Goal: Information Seeking & Learning: Learn about a topic

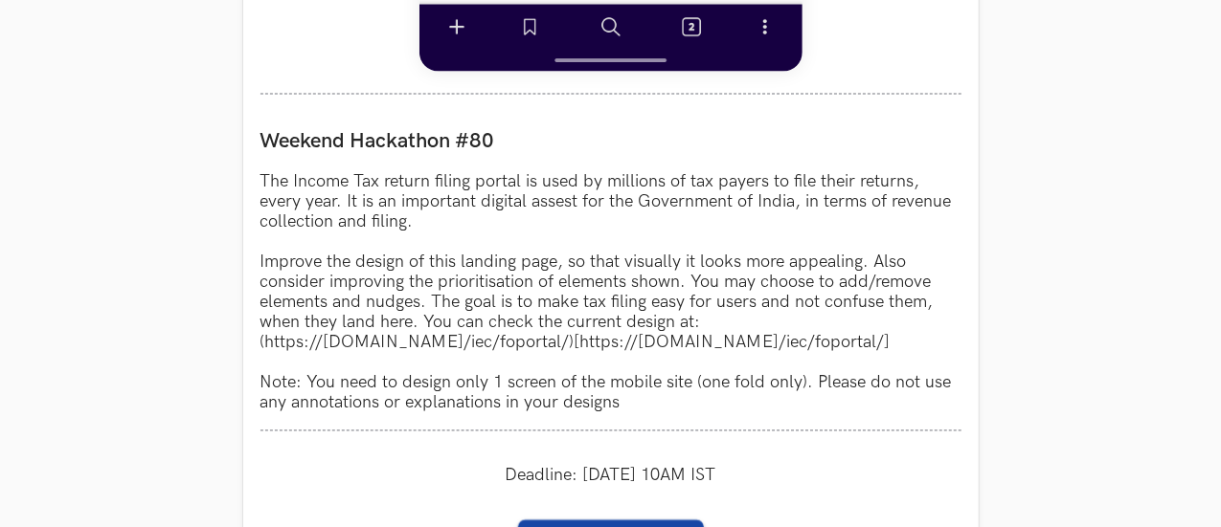
scroll to position [1689, 0]
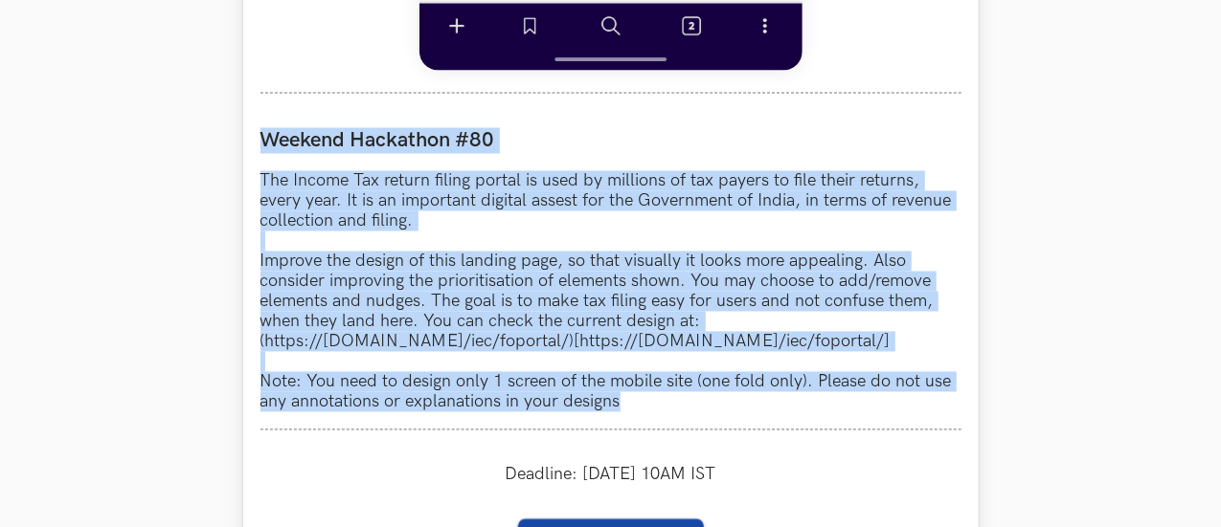
drag, startPoint x: 263, startPoint y: 141, endPoint x: 643, endPoint y: 413, distance: 467.3
click at [643, 413] on div "Weekend Hackathon #80 The Income Tax return filing portal is used by millions o…" at bounding box center [610, 271] width 701 height 320
copy div "Weekend Hackathon #80 The Income Tax return filing portal is used by millions o…"
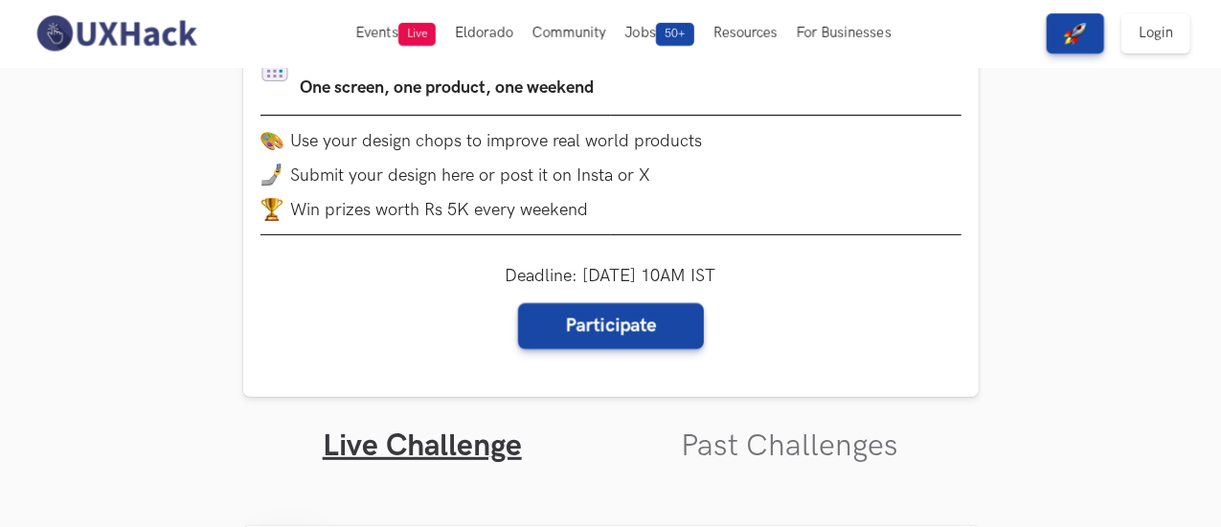
scroll to position [272, 0]
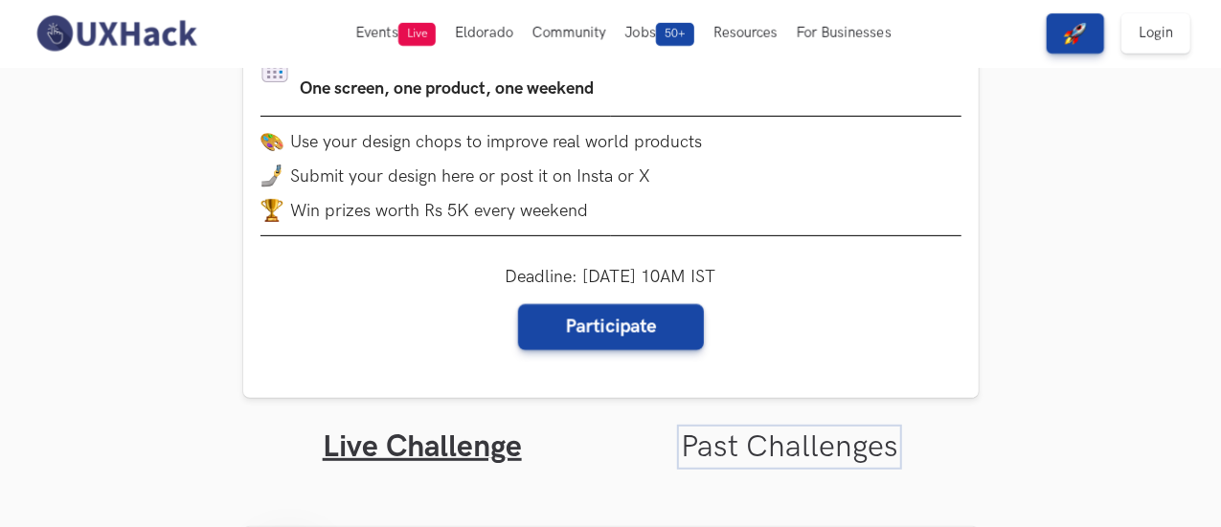
click at [739, 447] on link "Past Challenges" at bounding box center [789, 447] width 217 height 37
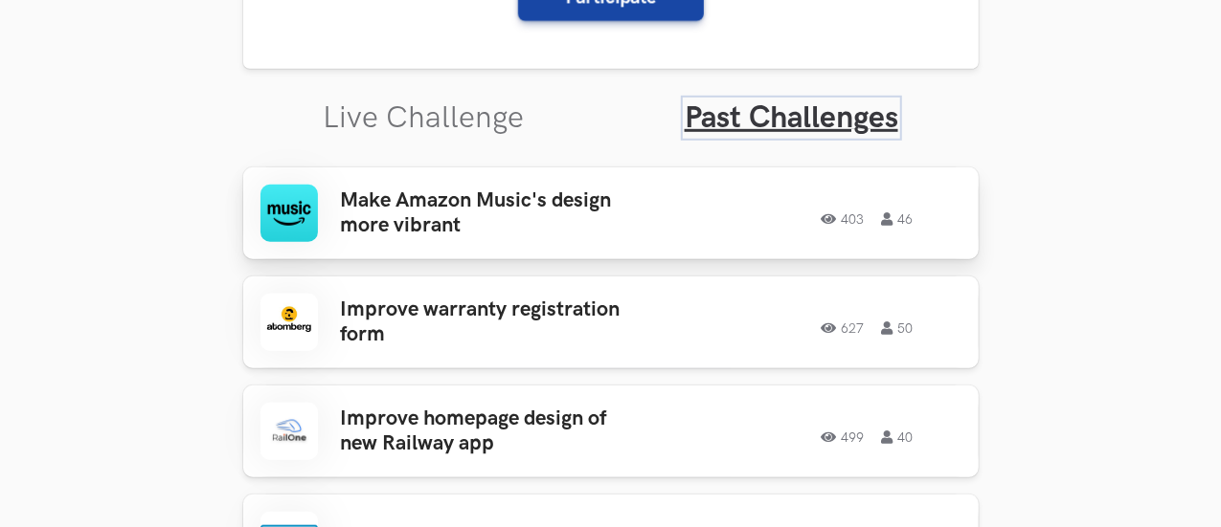
scroll to position [614, 0]
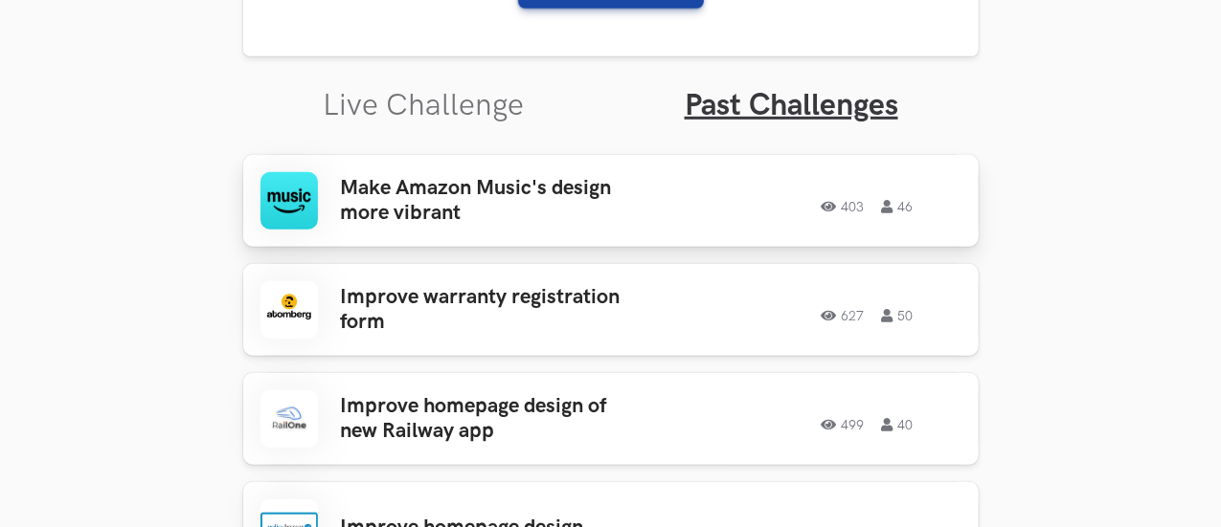
click at [623, 179] on h3 "Make Amazon Music's design more vibrant" at bounding box center [490, 201] width 299 height 51
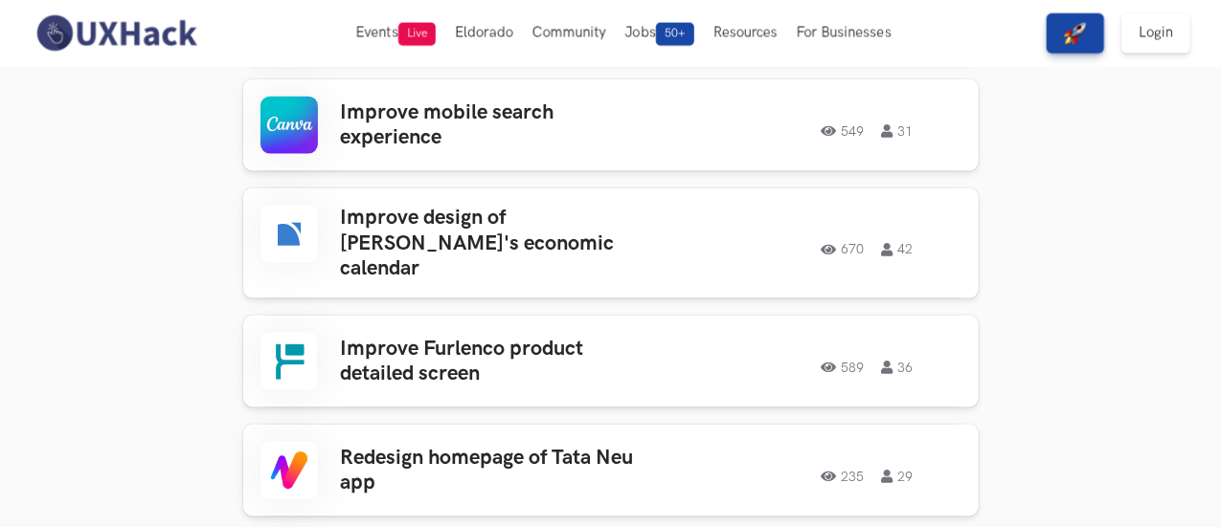
scroll to position [1033, 0]
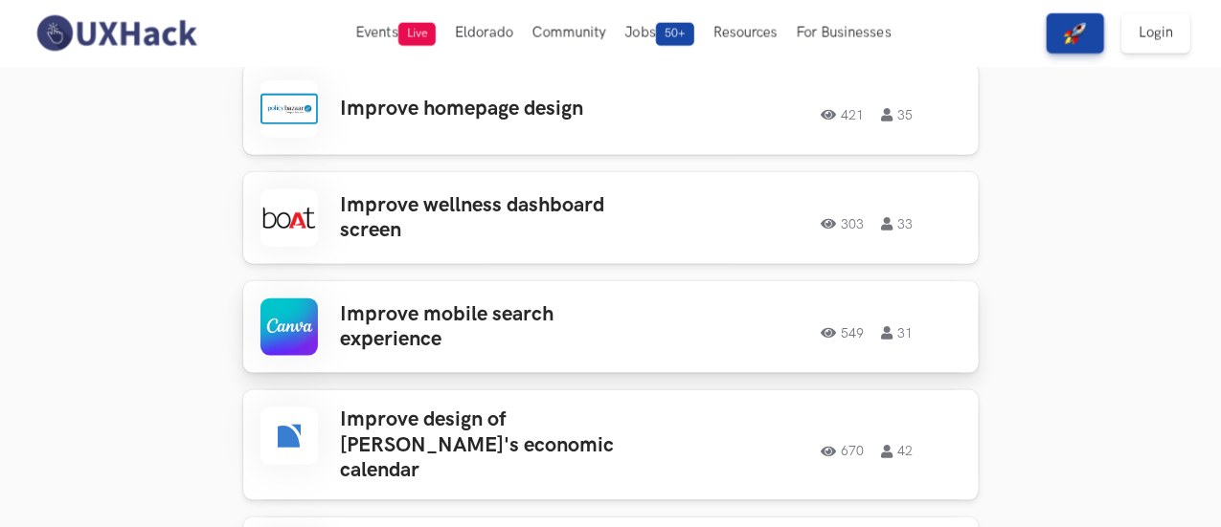
click at [400, 344] on h3 "Improve mobile search experience" at bounding box center [490, 328] width 299 height 51
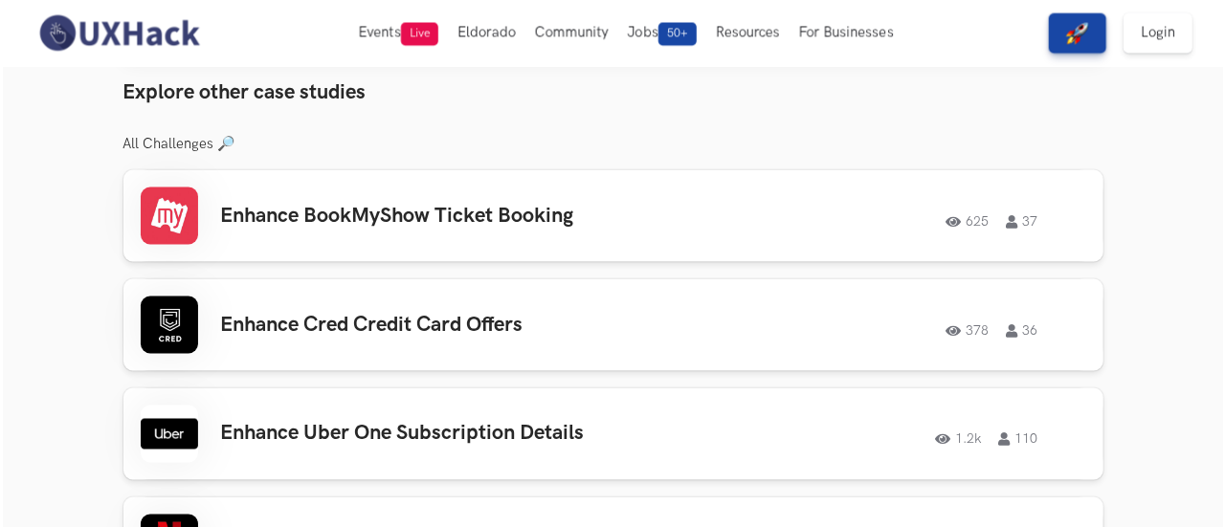
scroll to position [1277, 0]
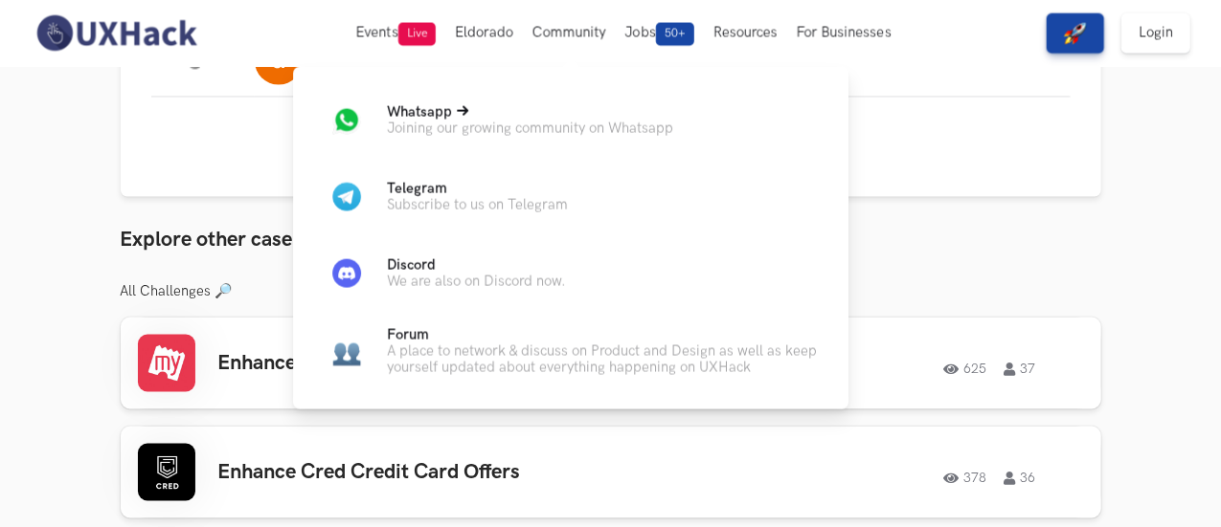
click at [607, 114] on p "Whatsapp" at bounding box center [530, 112] width 286 height 16
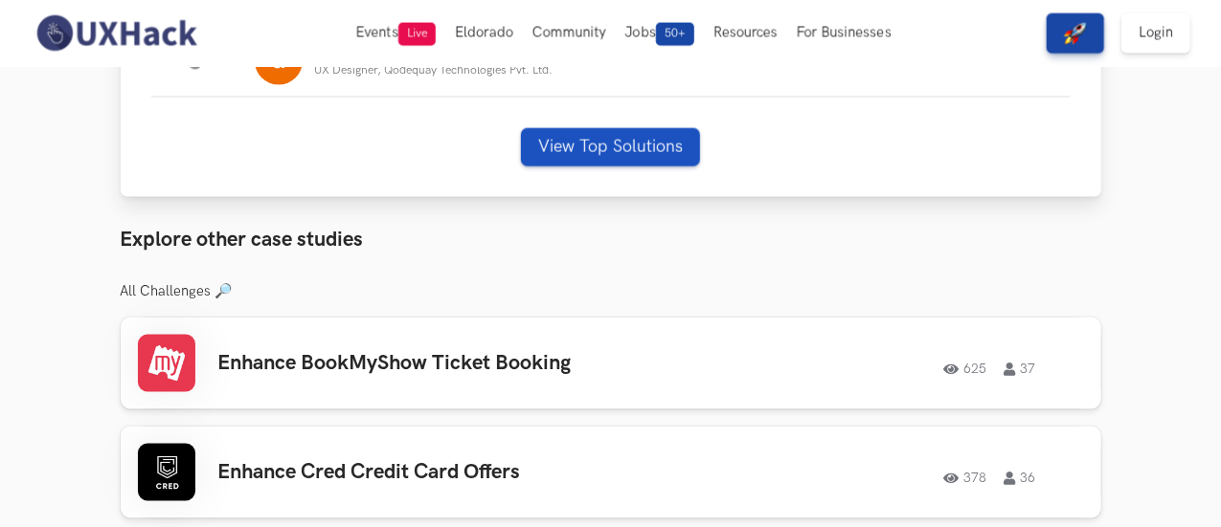
drag, startPoint x: 557, startPoint y: 150, endPoint x: 564, endPoint y: 133, distance: 18.5
click at [564, 133] on div "# Name #: Name: Yuvraj Graduate #: Name: amit UX Designer, Qodequay Technologie…" at bounding box center [611, 52] width 980 height 289
click at [564, 133] on button "View Top Solutions" at bounding box center [610, 147] width 179 height 38
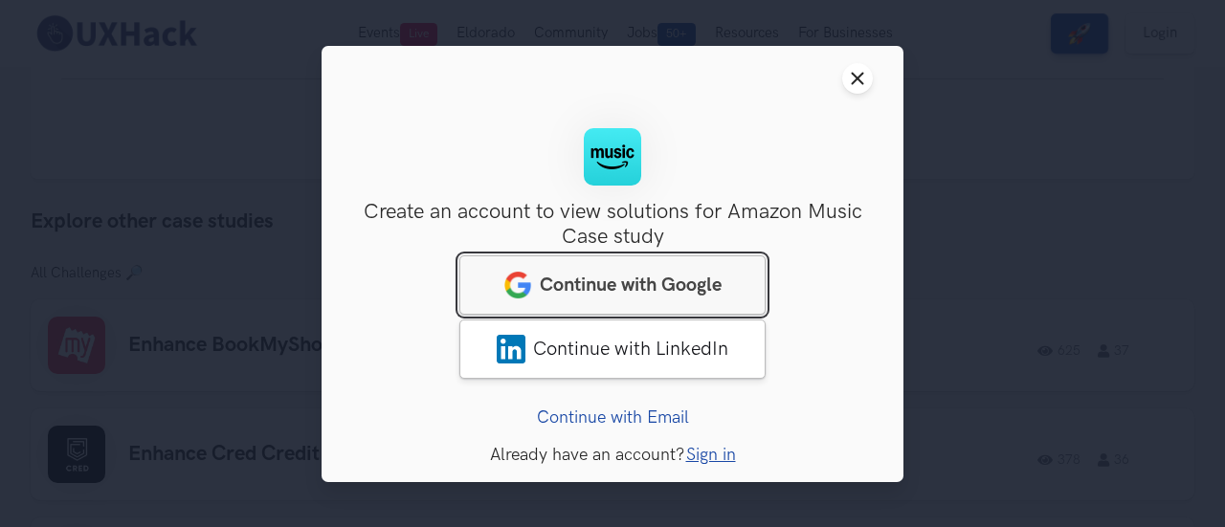
click at [573, 284] on span "Continue with Google" at bounding box center [631, 284] width 182 height 23
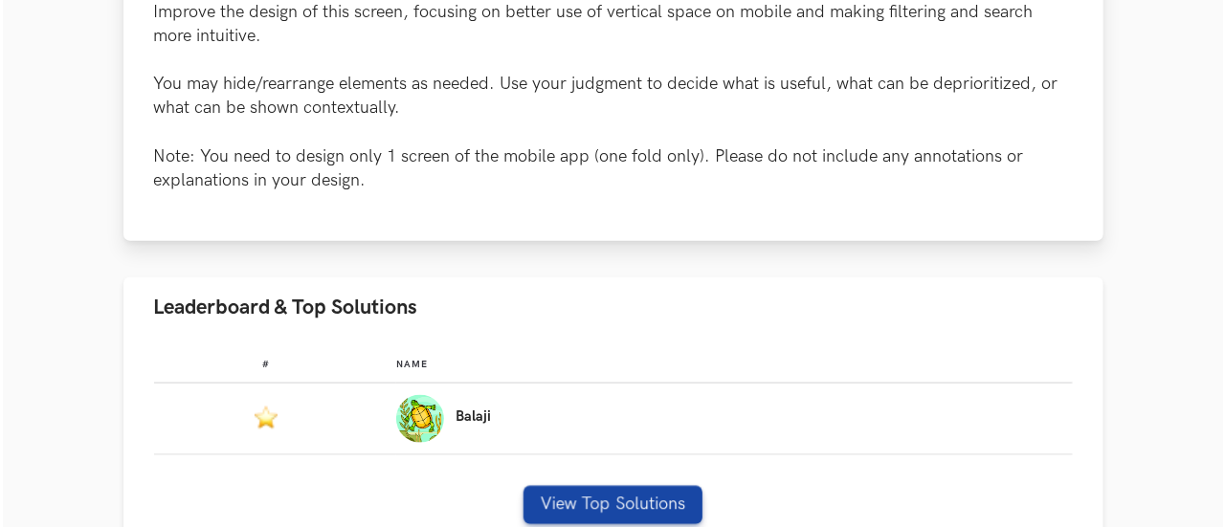
scroll to position [1170, 0]
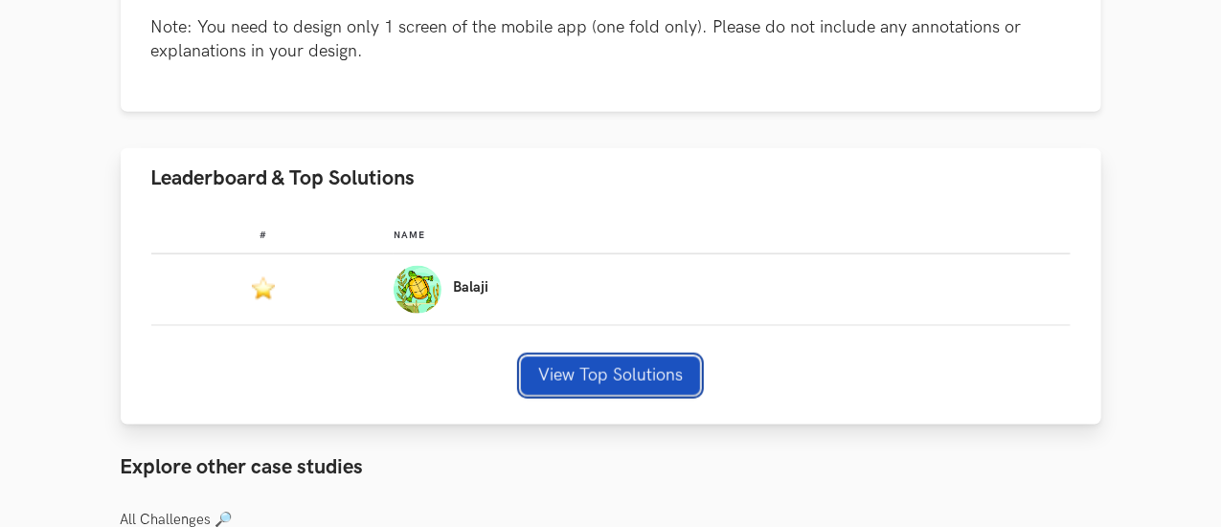
click at [582, 357] on button "View Top Solutions" at bounding box center [610, 376] width 179 height 38
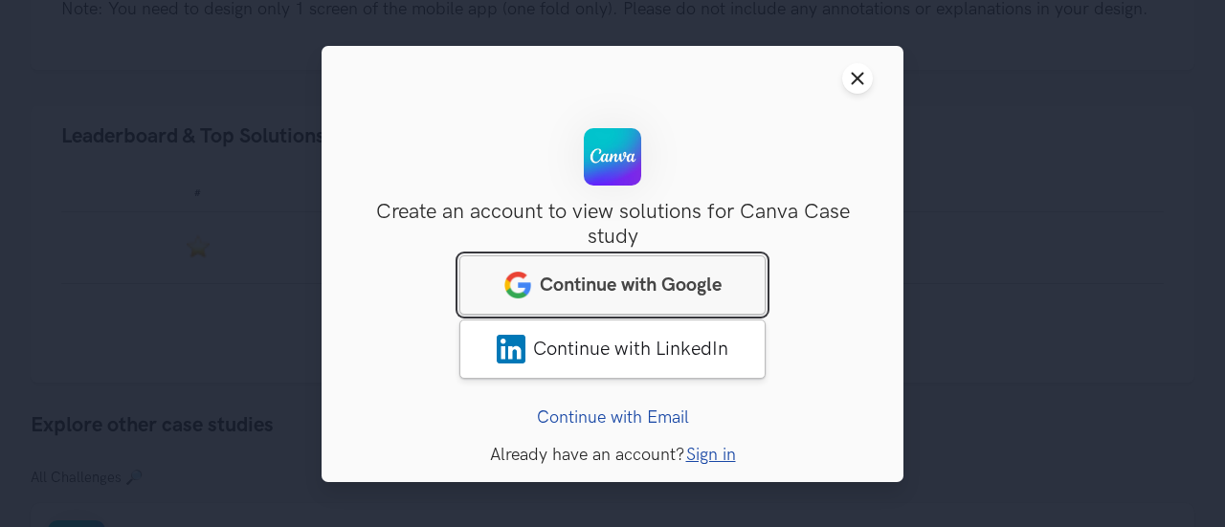
click at [601, 293] on span "Continue with Google" at bounding box center [631, 284] width 182 height 23
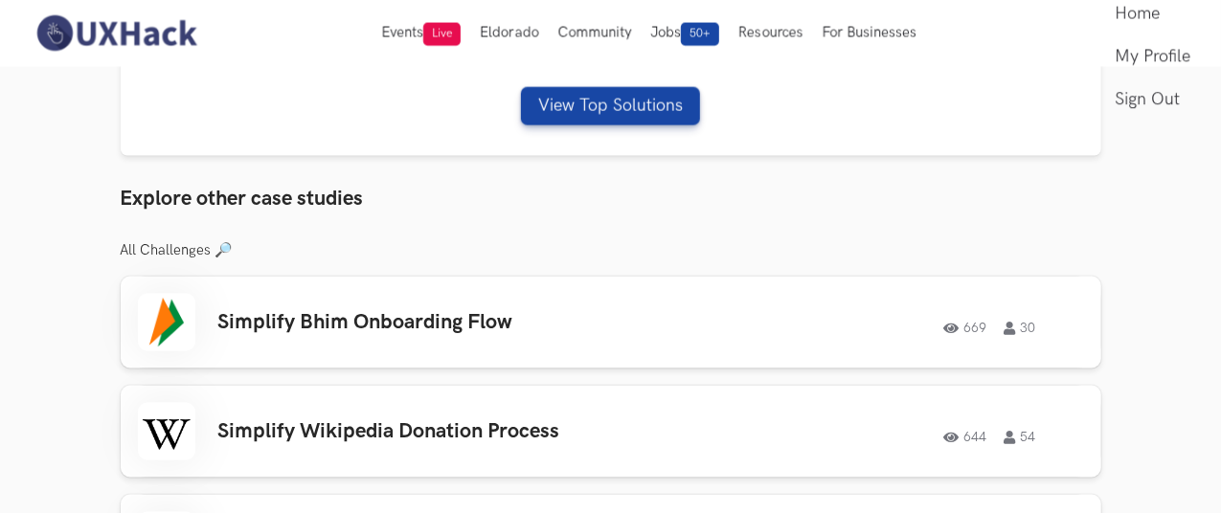
scroll to position [1253, 0]
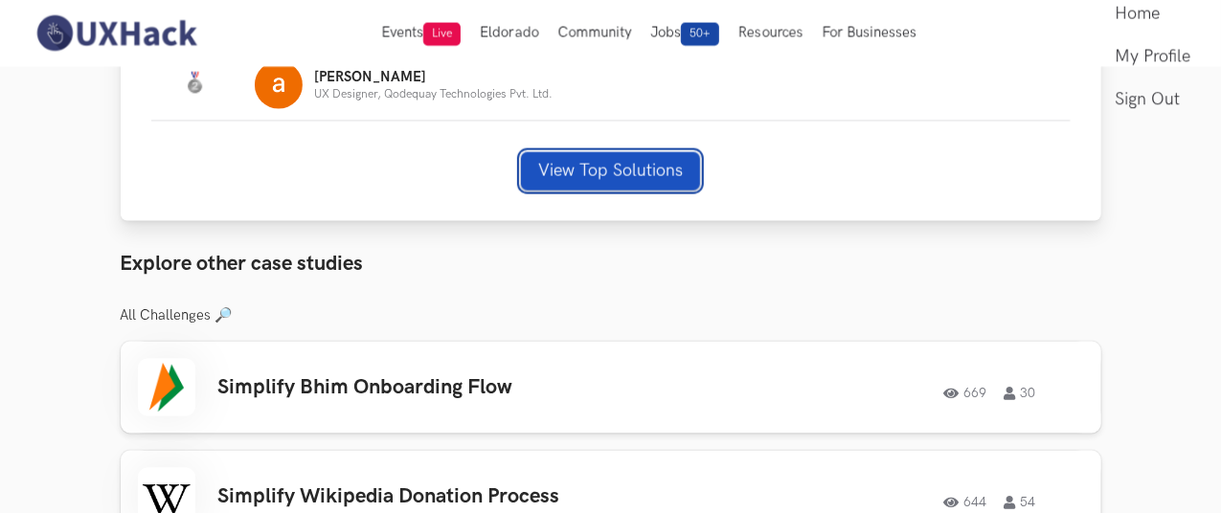
click at [575, 152] on button "View Top Solutions" at bounding box center [610, 171] width 179 height 38
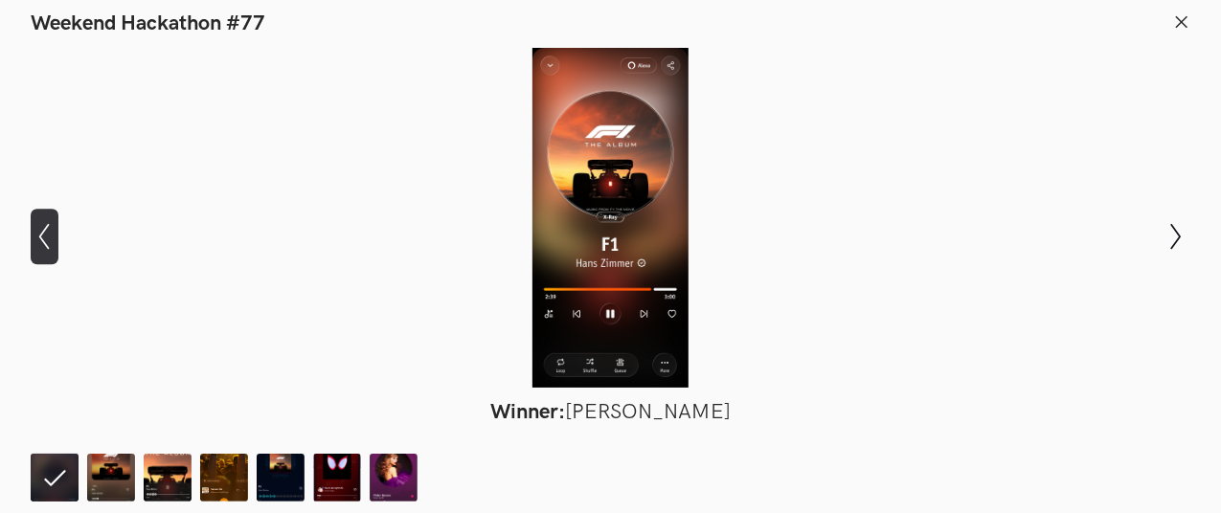
click at [40, 240] on icon "Show previous slide" at bounding box center [45, 237] width 28 height 28
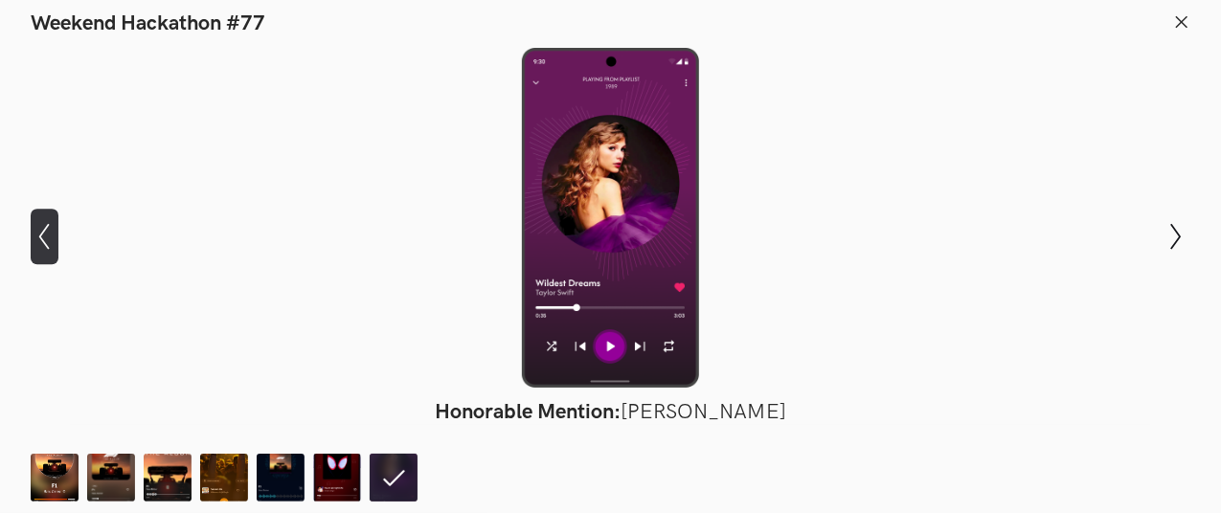
click at [40, 240] on icon "Show previous slide" at bounding box center [45, 237] width 28 height 28
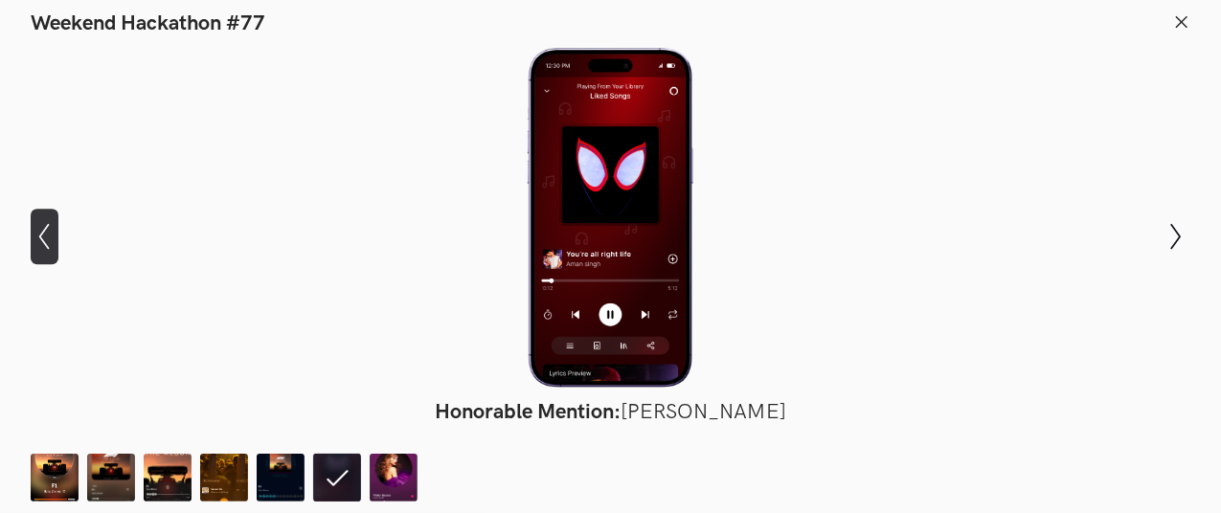
click at [40, 240] on icon "Show previous slide" at bounding box center [45, 237] width 28 height 28
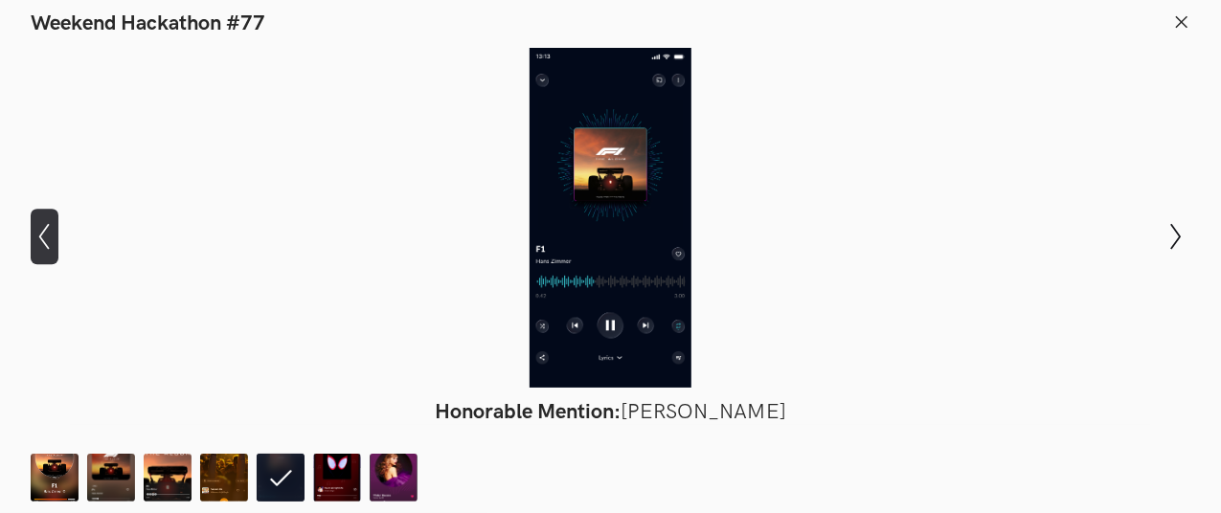
click at [40, 240] on icon "Show previous slide" at bounding box center [45, 237] width 28 height 28
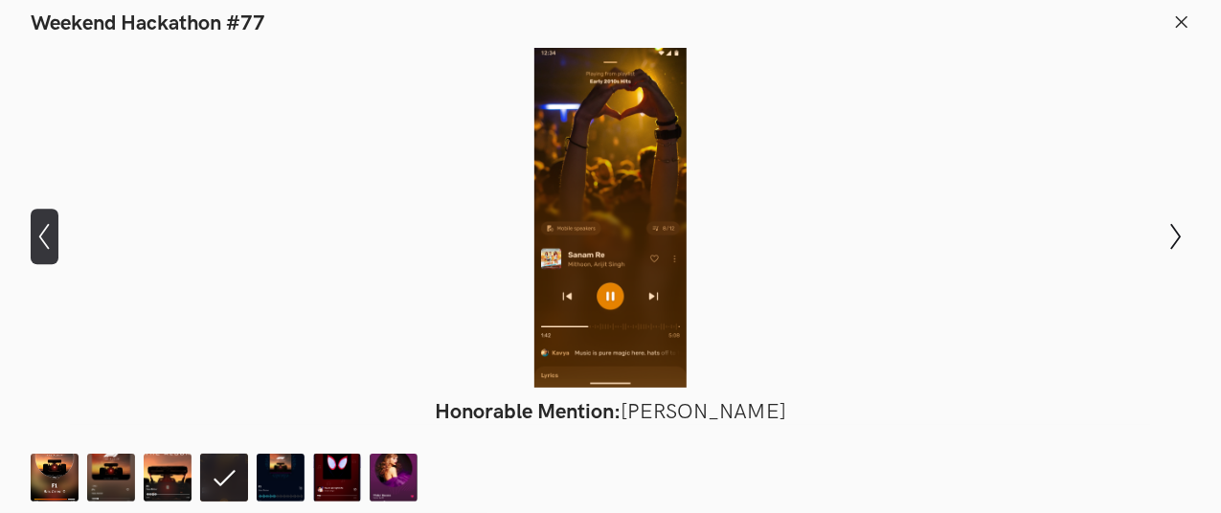
click at [40, 240] on icon "Show previous slide" at bounding box center [45, 237] width 28 height 28
click at [1180, 18] on icon at bounding box center [1181, 21] width 17 height 17
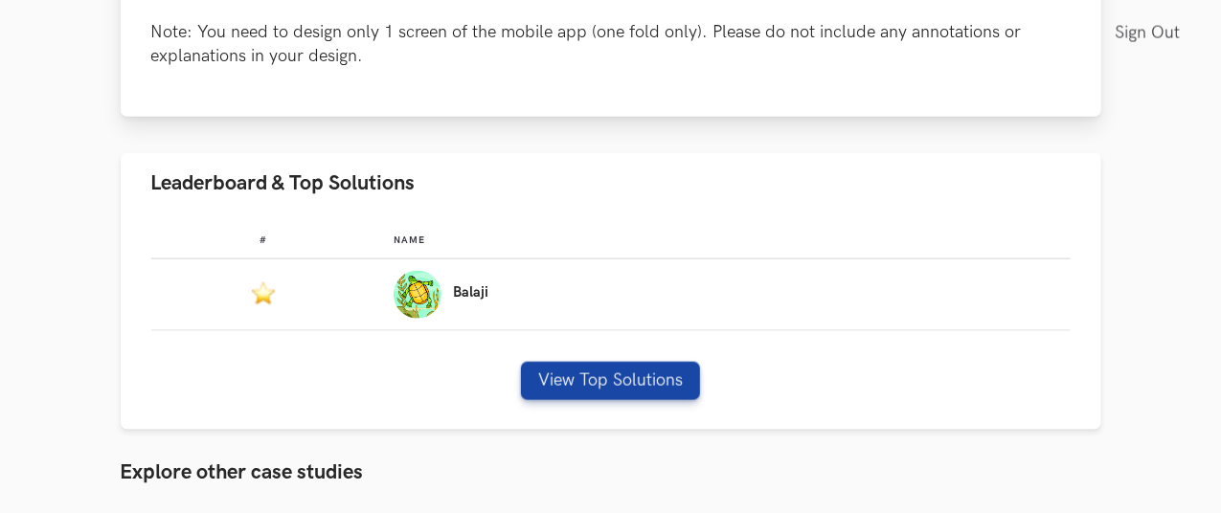
scroll to position [1168, 0]
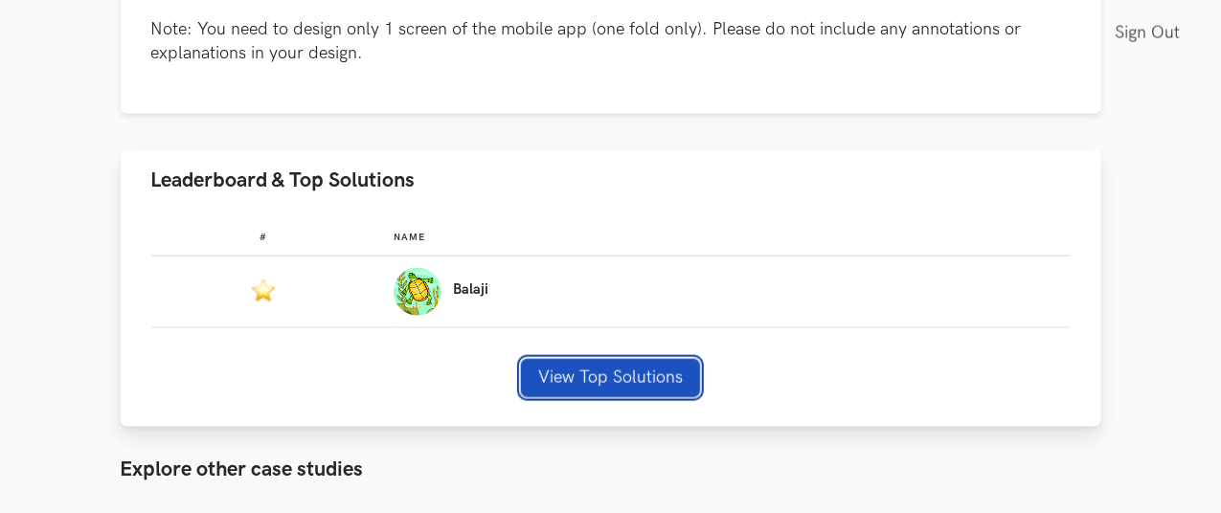
click at [600, 359] on button "View Top Solutions" at bounding box center [610, 378] width 179 height 38
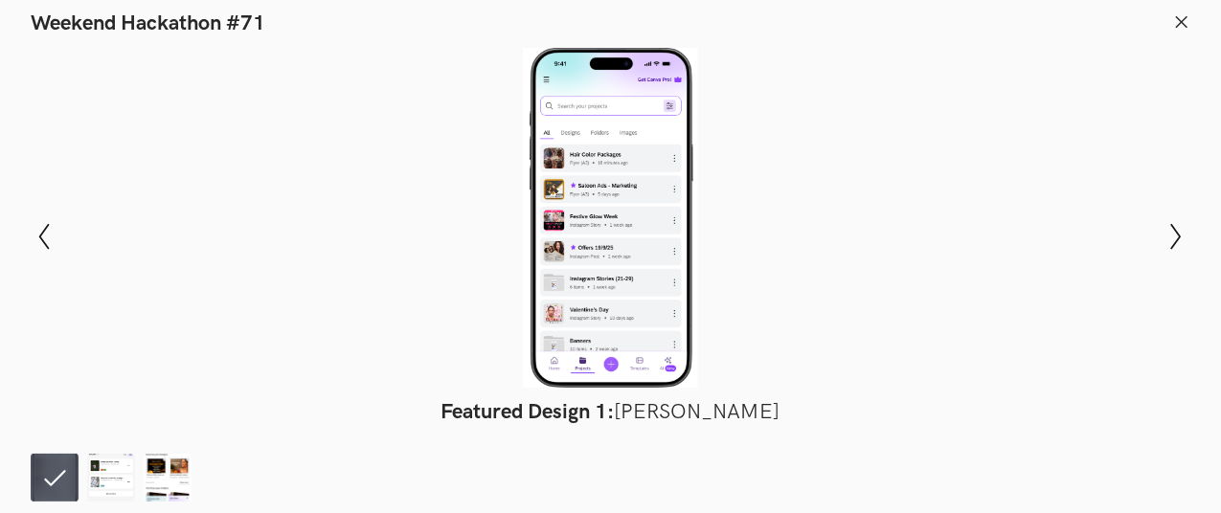
scroll to position [988, 0]
click at [33, 240] on icon "Show previous slide" at bounding box center [45, 237] width 28 height 28
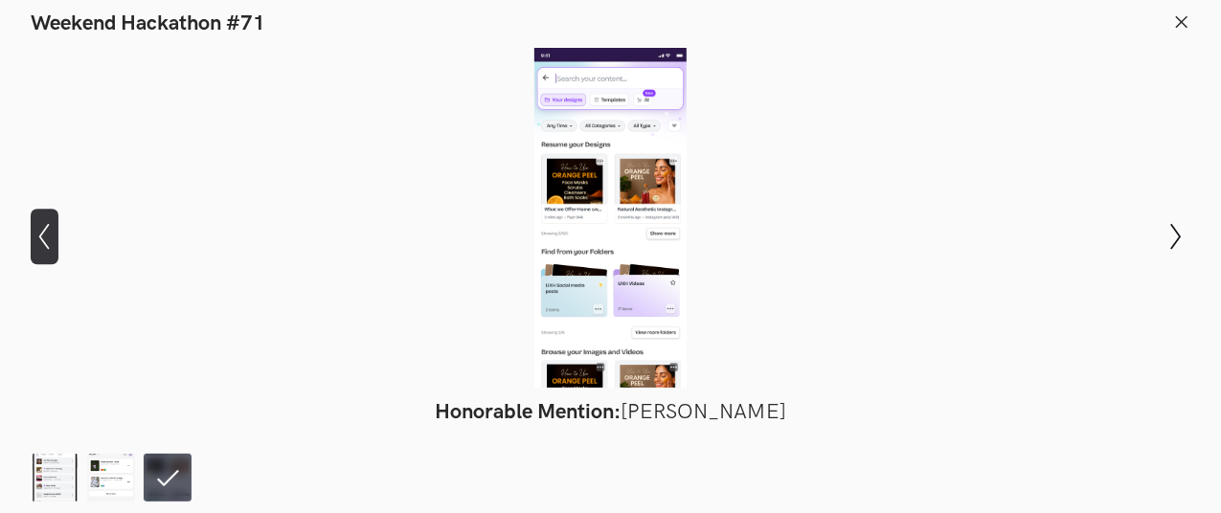
click at [33, 240] on icon "Show previous slide" at bounding box center [45, 237] width 28 height 28
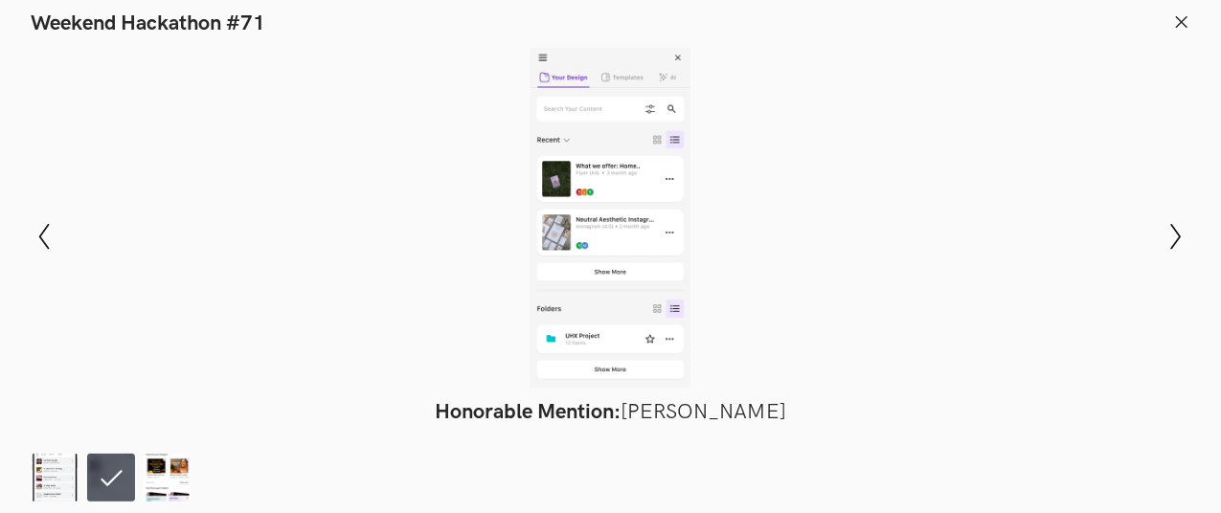
click at [1184, 24] on line at bounding box center [1182, 21] width 11 height 11
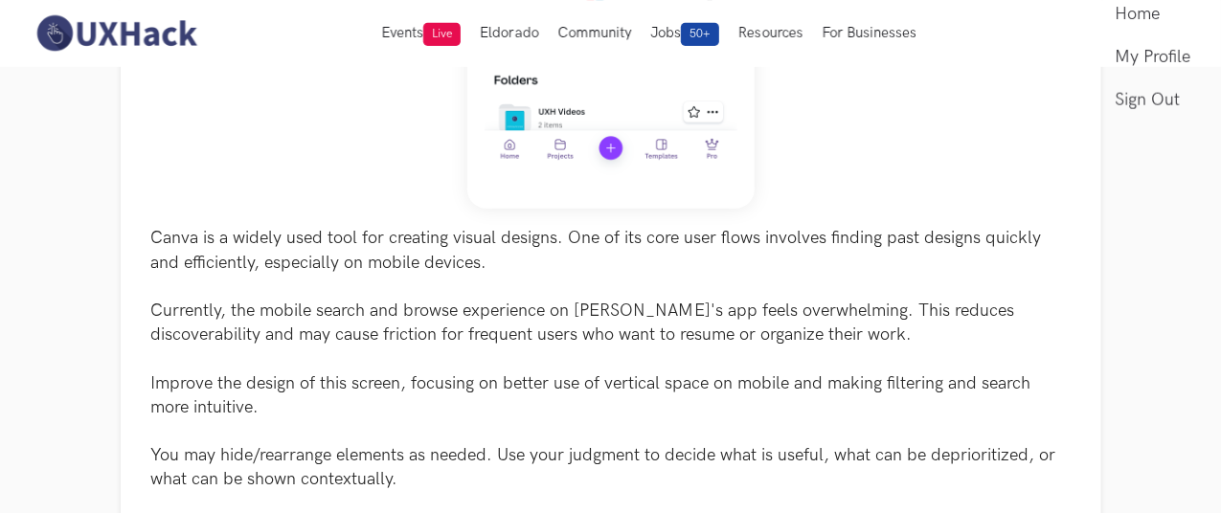
scroll to position [0, 0]
